Goal: Communication & Community: Connect with others

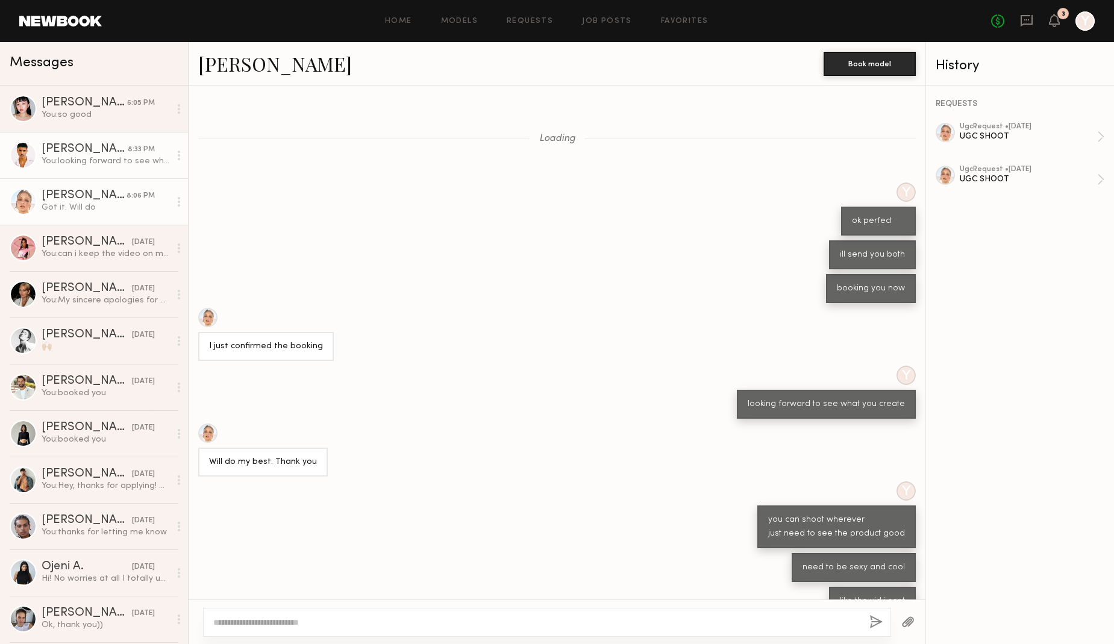
scroll to position [59, 0]
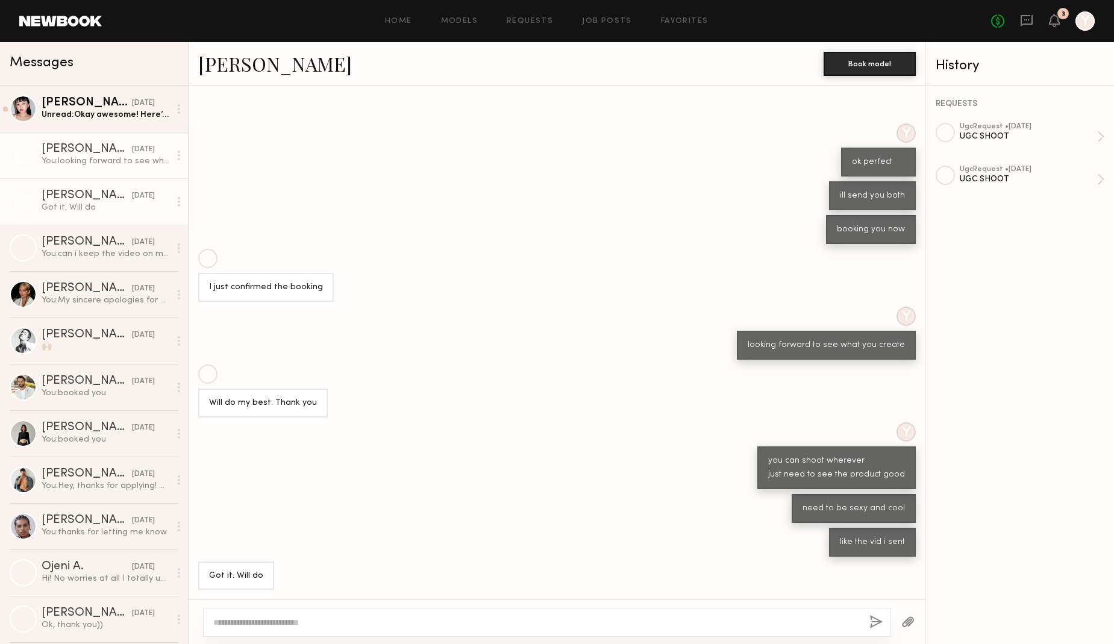
scroll to position [59, 0]
click at [52, 155] on div "[PERSON_NAME]" at bounding box center [87, 149] width 90 height 12
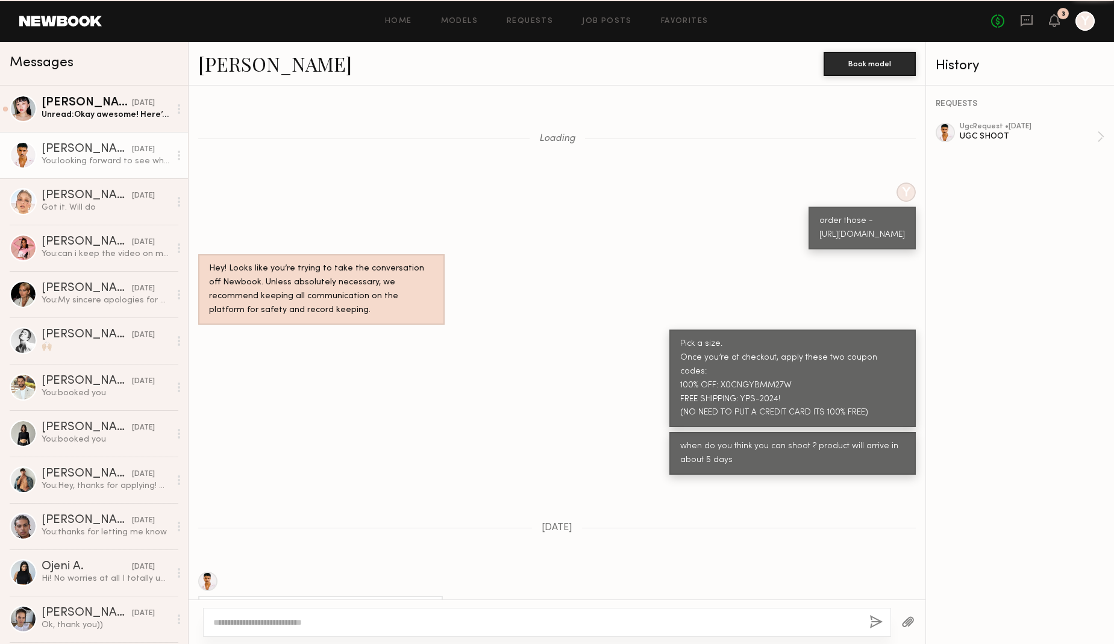
scroll to position [336, 0]
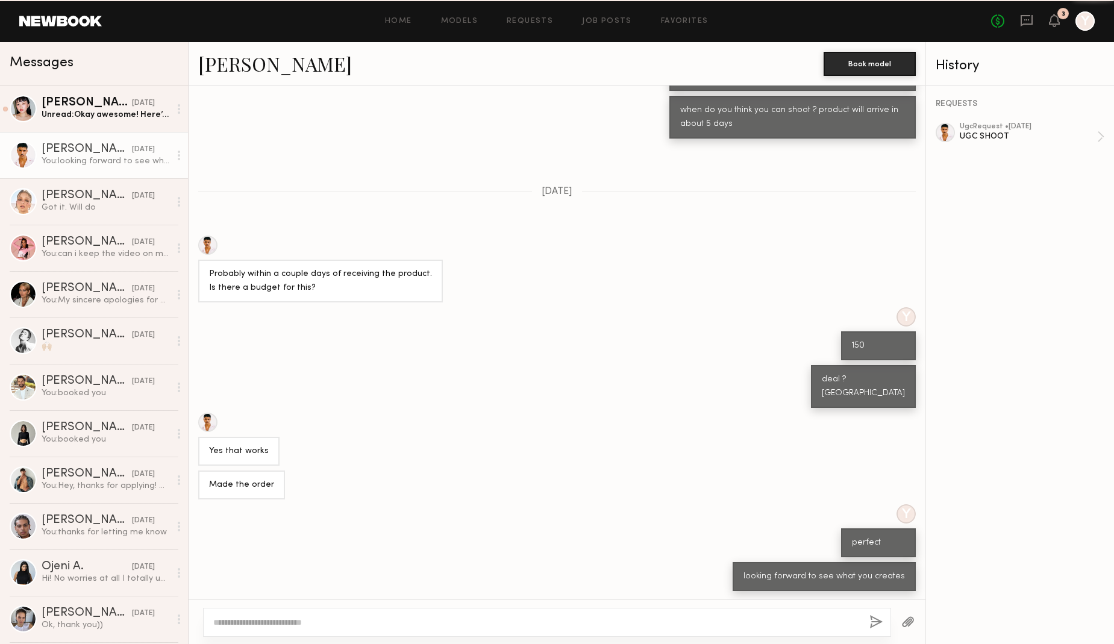
click at [84, 117] on div "Unread: Okay awesome! Here’s my email: [EMAIL_ADDRESS][DOMAIN_NAME] Let me know…" at bounding box center [106, 114] width 128 height 11
click at [80, 95] on link "Lin M. yesterday Unread: Okay awesome! Here’s my email: linmartin1020@gmail.com…" at bounding box center [94, 109] width 188 height 46
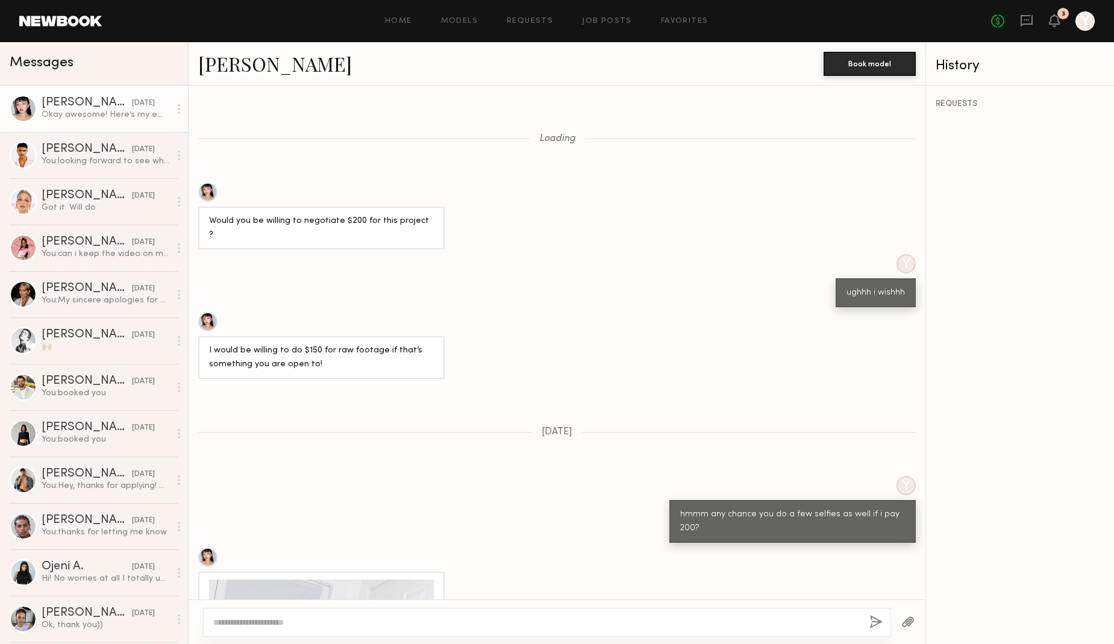
scroll to position [679, 0]
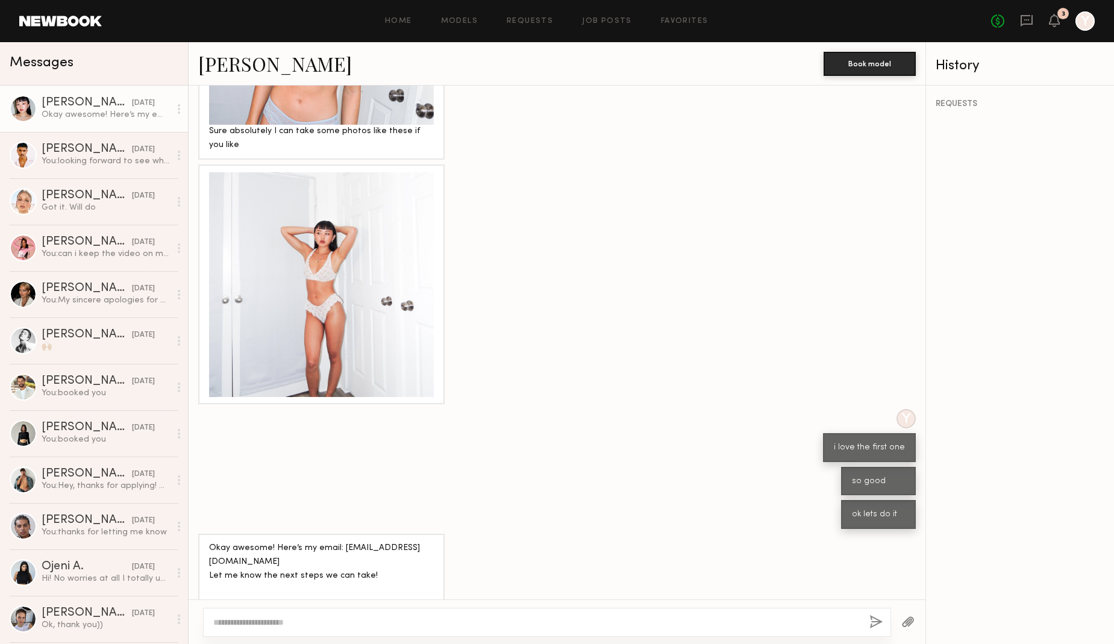
click at [1058, 28] on div "3" at bounding box center [1054, 21] width 11 height 15
